Goal: Information Seeking & Learning: Learn about a topic

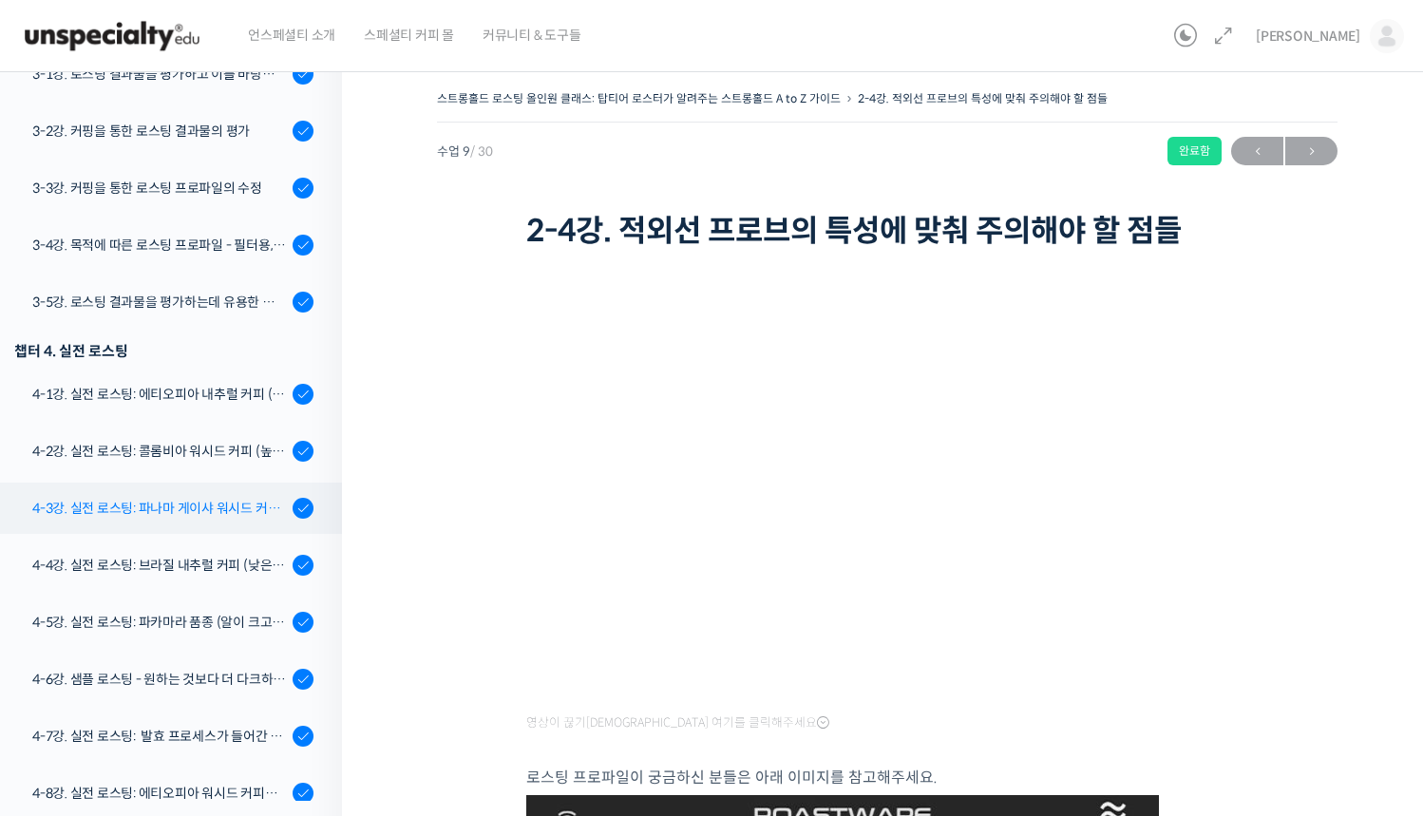
scroll to position [1006, 0]
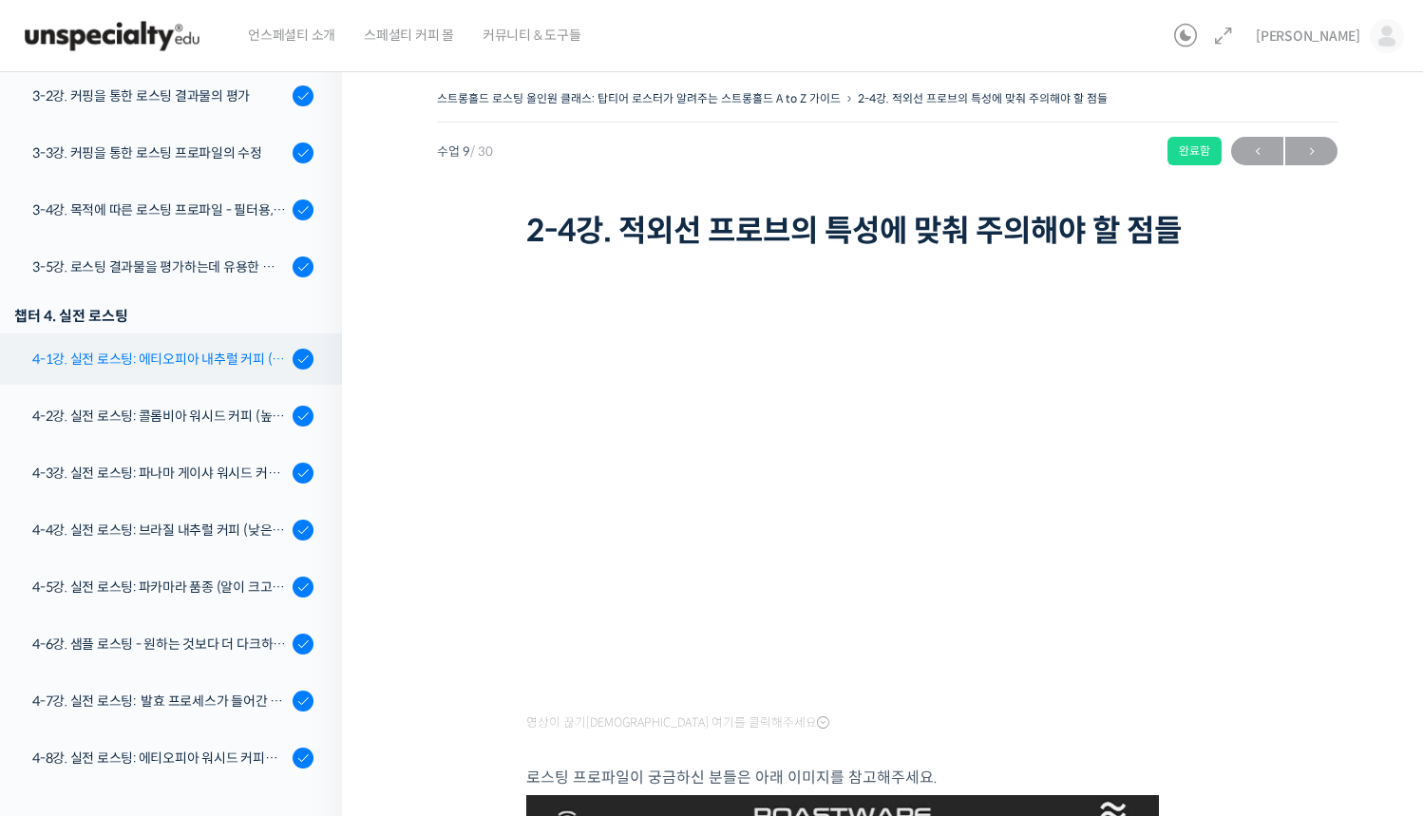
click at [169, 361] on div "4-1강. 실전 로스팅: 에티오피아 내추럴 커피 (당분이 많이 포함되어 있고 색이 고르지 않은 경우)" at bounding box center [159, 359] width 255 height 21
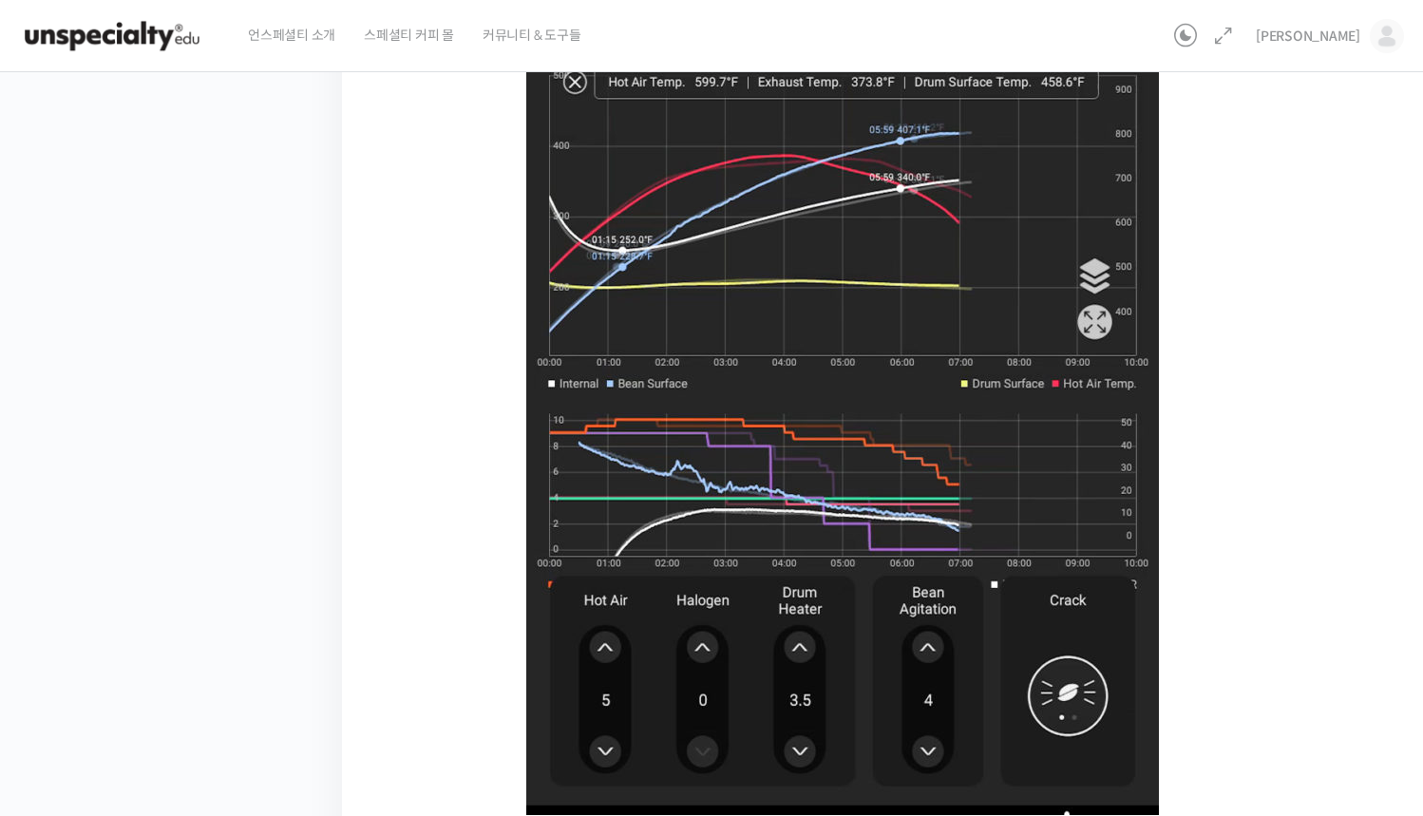
scroll to position [1008, 0]
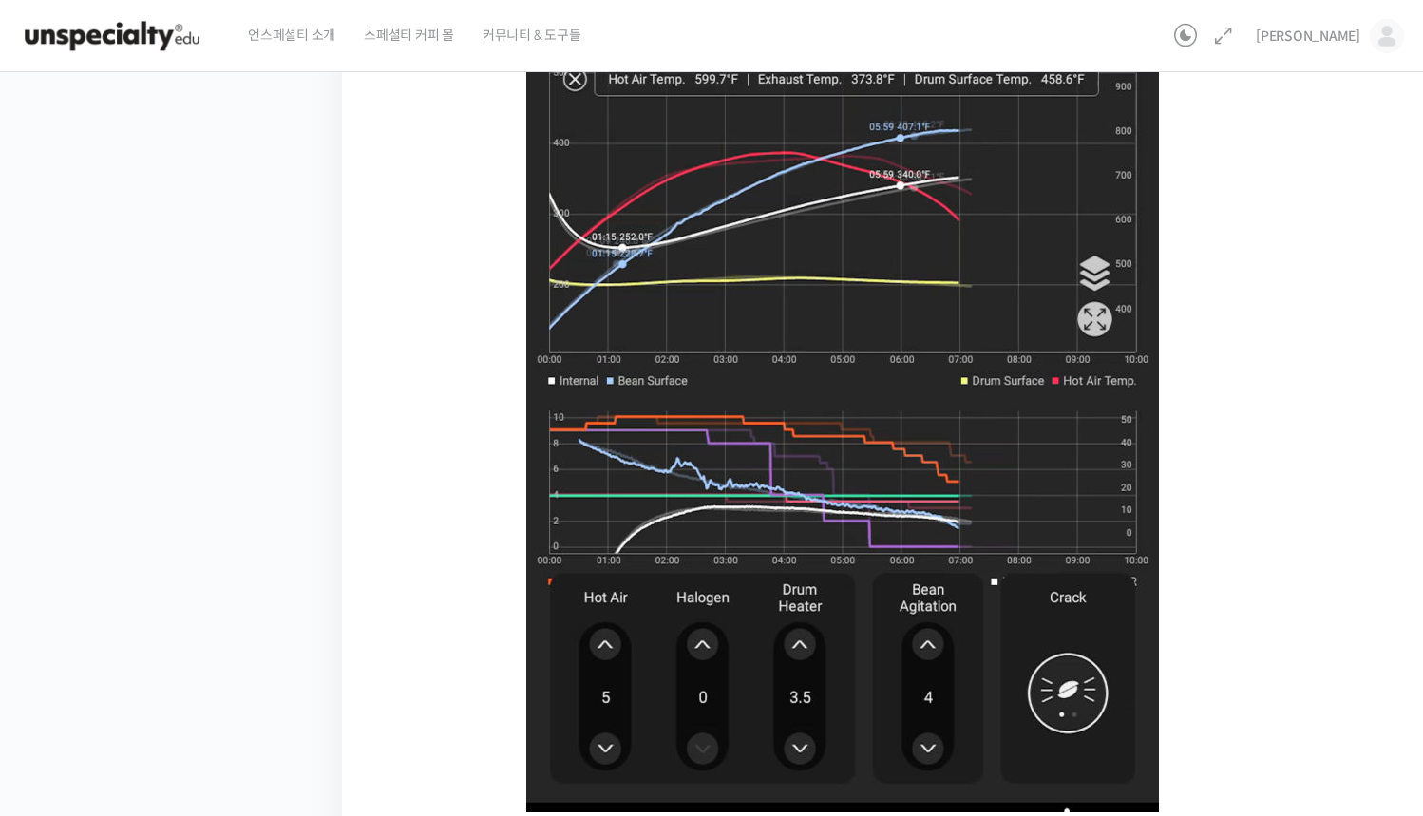
click at [908, 539] on img at bounding box center [842, 325] width 633 height 973
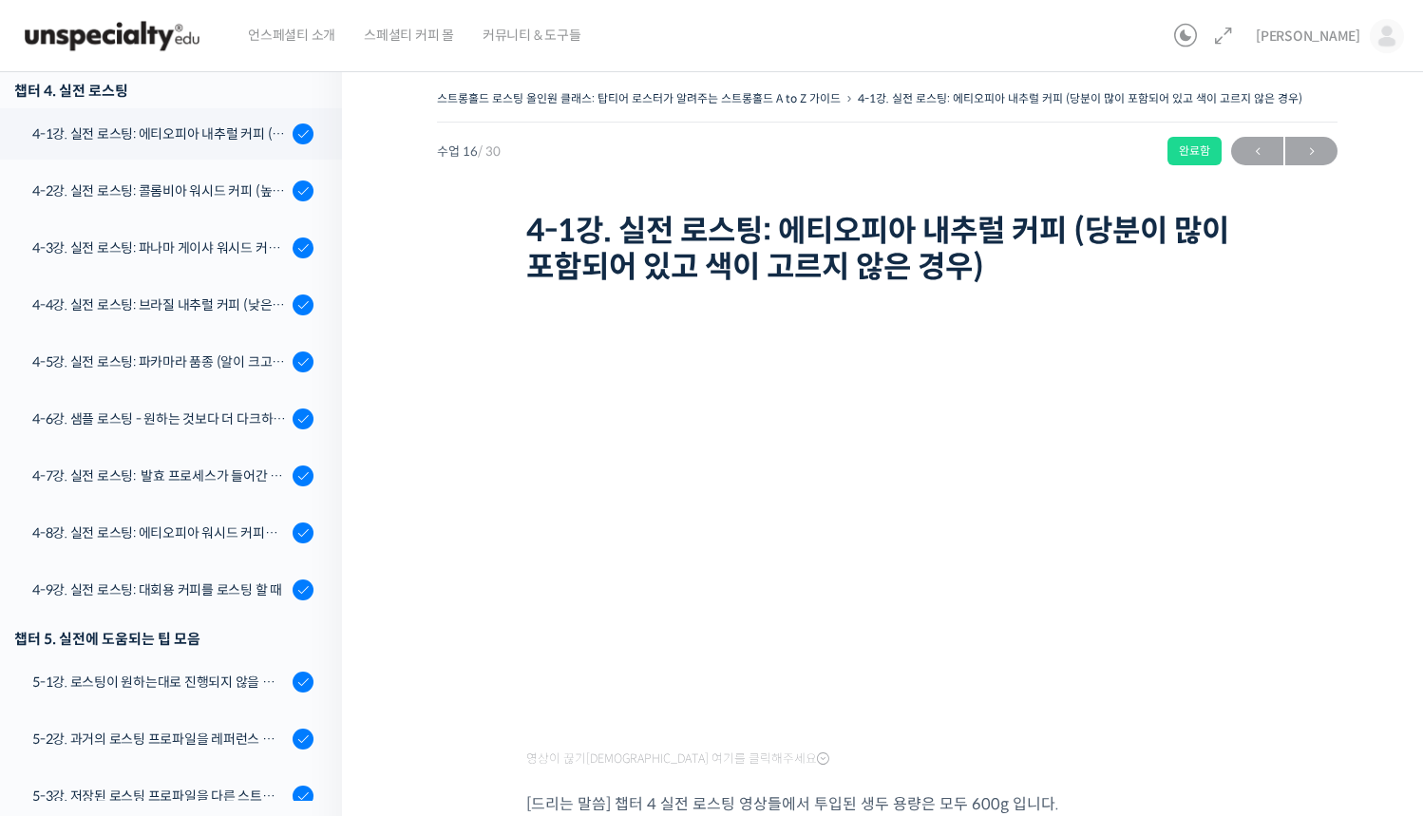
scroll to position [0, 0]
click at [1325, 127] on div "스트롱홀드 로스팅 올인원 클래스: 탑티어 로스터가 알려주는 스트롱홀드 A to Z 가이드 4-1강. 실전 로스팅: 에티오피아 내추럴 커피 (당…" at bounding box center [887, 188] width 900 height 206
click at [1321, 133] on div "스트롱홀드 로스팅 올인원 클래스: 탑티어 로스터가 알려주는 스트롱홀드 A to Z 가이드 4-1강. 실전 로스팅: 에티오피아 내추럴 커피 (당…" at bounding box center [887, 188] width 900 height 206
click at [1318, 149] on span "→" at bounding box center [1311, 152] width 52 height 26
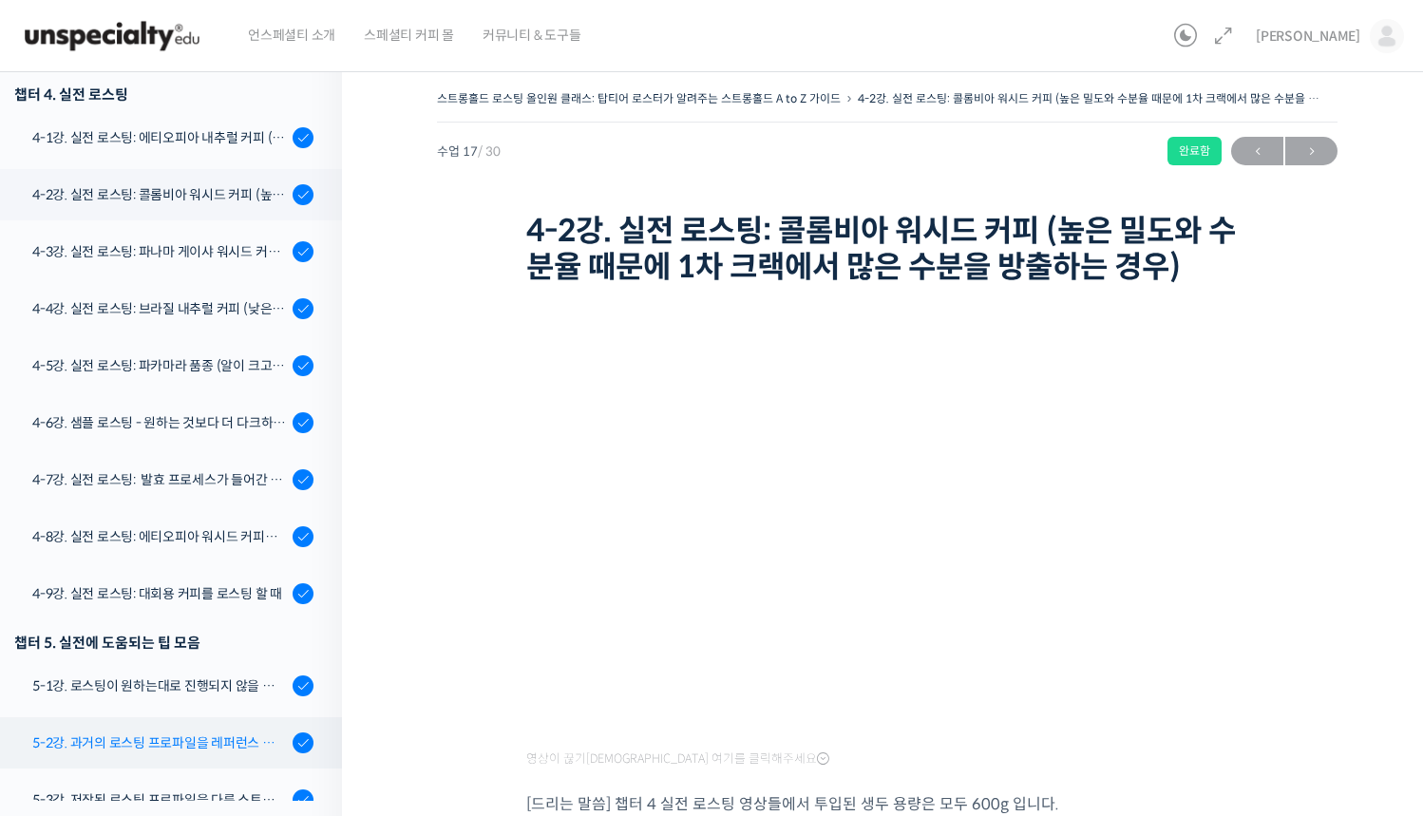
scroll to position [1148, 0]
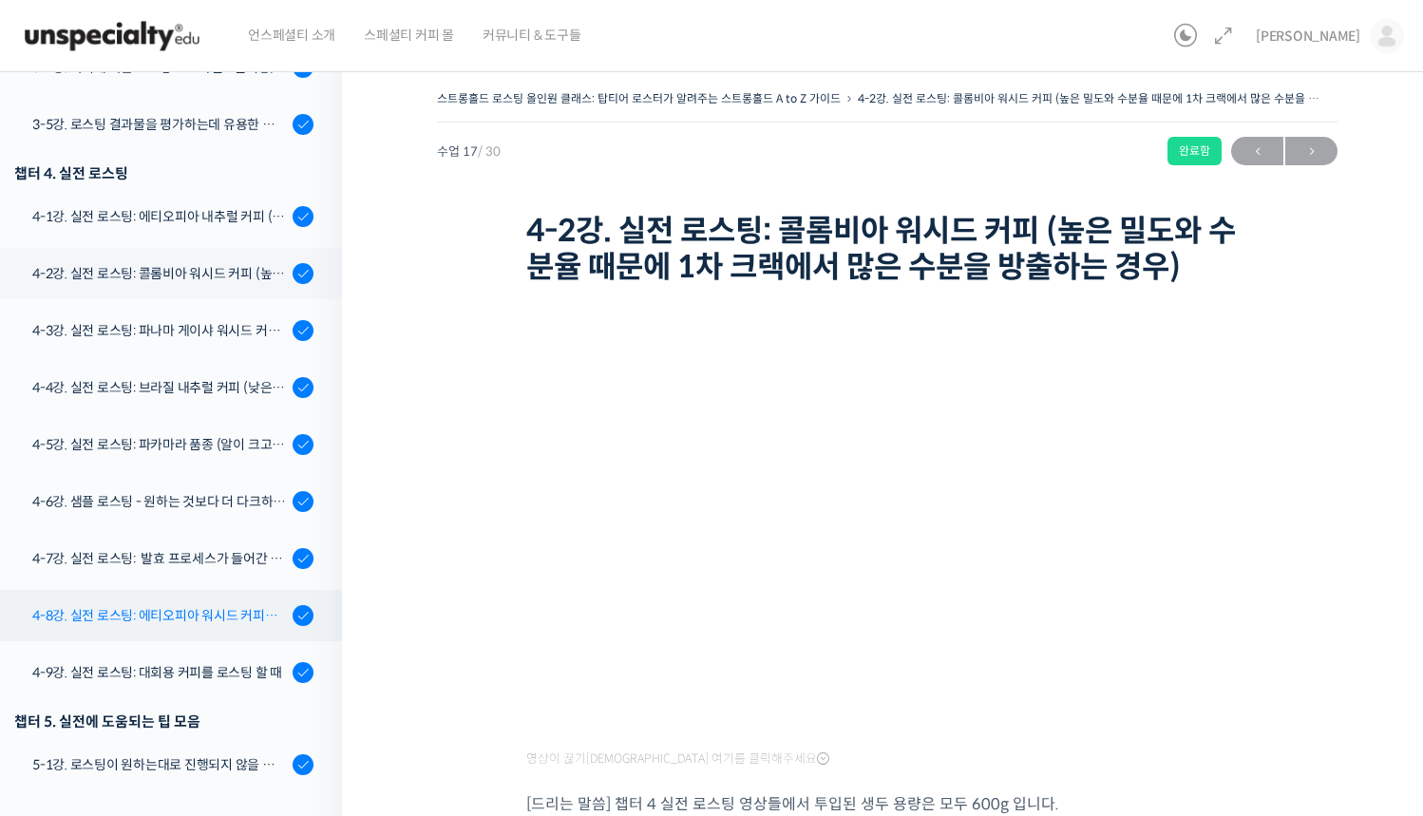
click at [198, 604] on link "4-8강. 실전 로스팅: 에티오피아 워시드 커피를 에스프레소용으로 로스팅 할 때" at bounding box center [166, 615] width 351 height 51
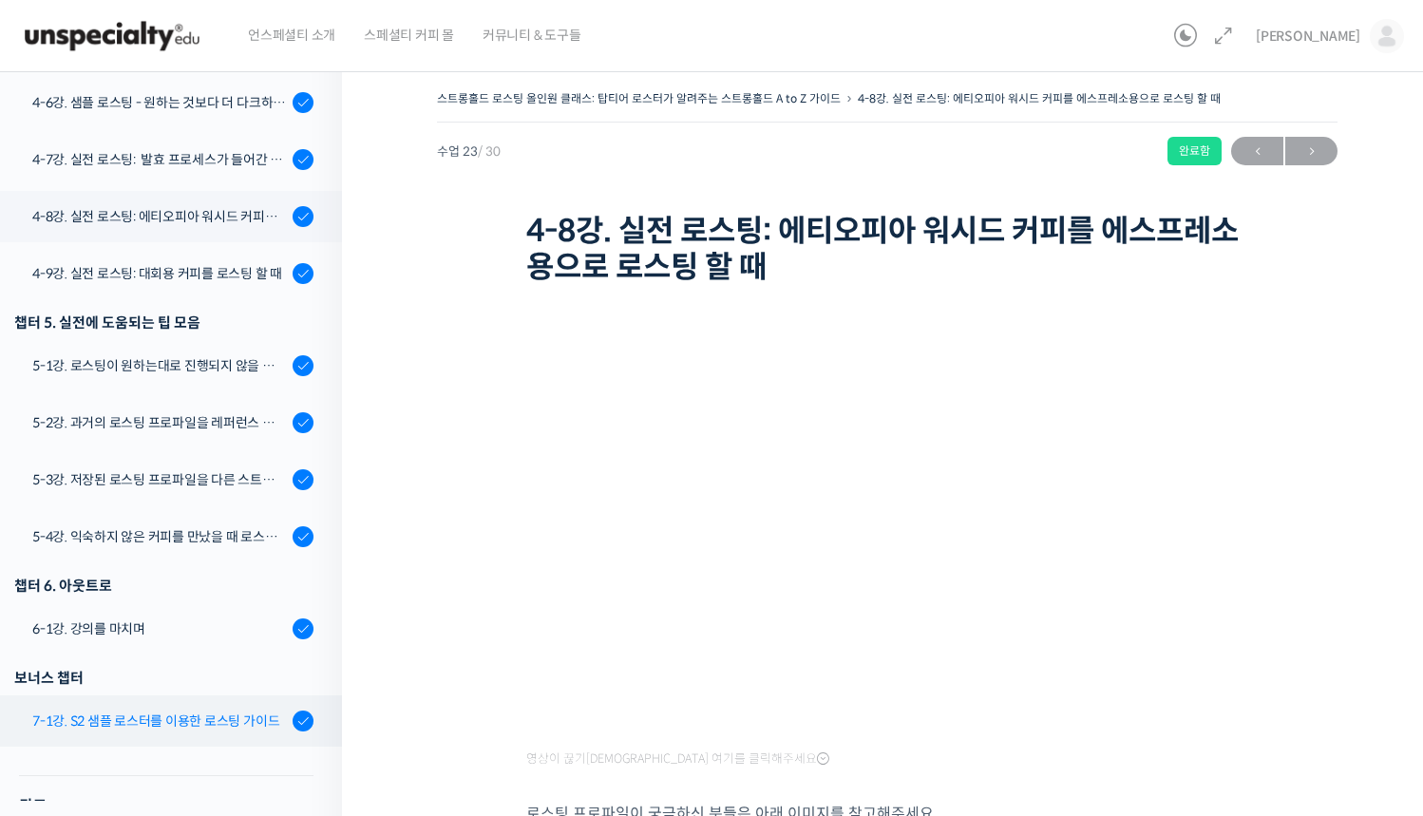
click at [149, 727] on div "7-1강. S2 샘플 로스터를 이용한 로스팅 가이드" at bounding box center [159, 720] width 255 height 21
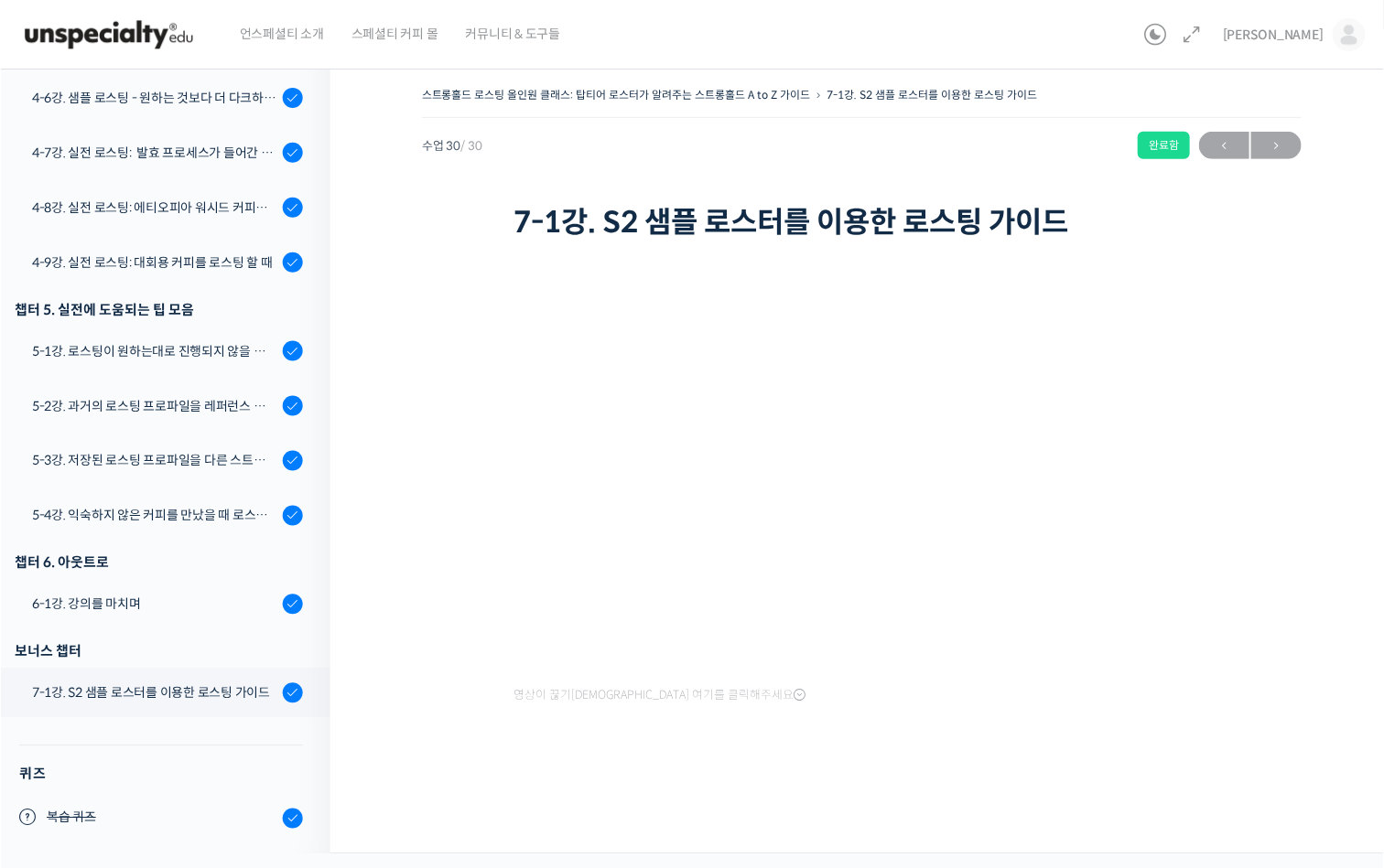
scroll to position [1490, 0]
